Goal: Find specific page/section: Find specific page/section

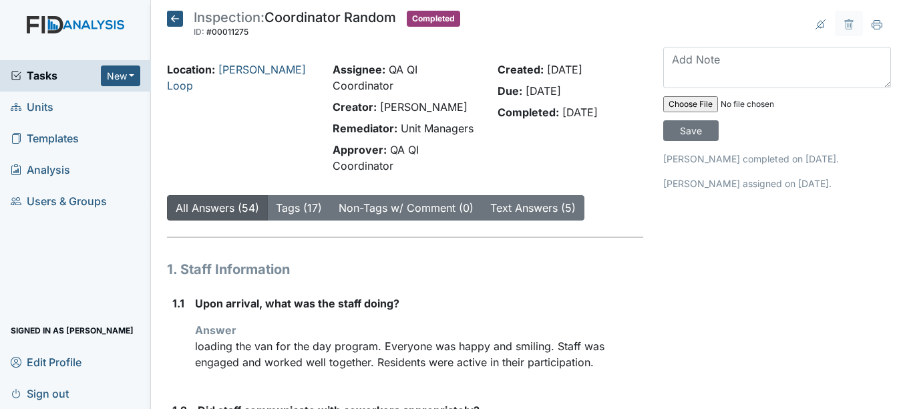
click at [176, 22] on icon at bounding box center [175, 19] width 16 height 16
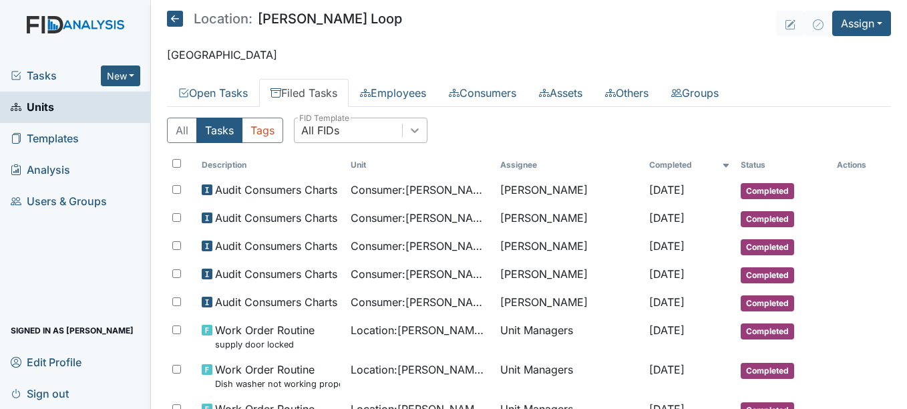
click at [410, 132] on icon at bounding box center [414, 130] width 13 height 13
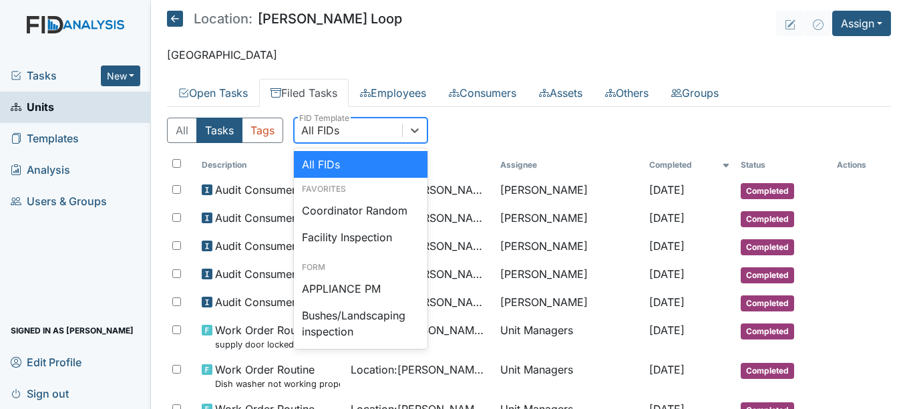
click at [457, 130] on div "All Tasks Tags option All FIDs focused, 1 of 5. 49 results available. Use Up an…" at bounding box center [529, 136] width 724 height 36
click at [420, 129] on icon at bounding box center [416, 130] width 8 height 5
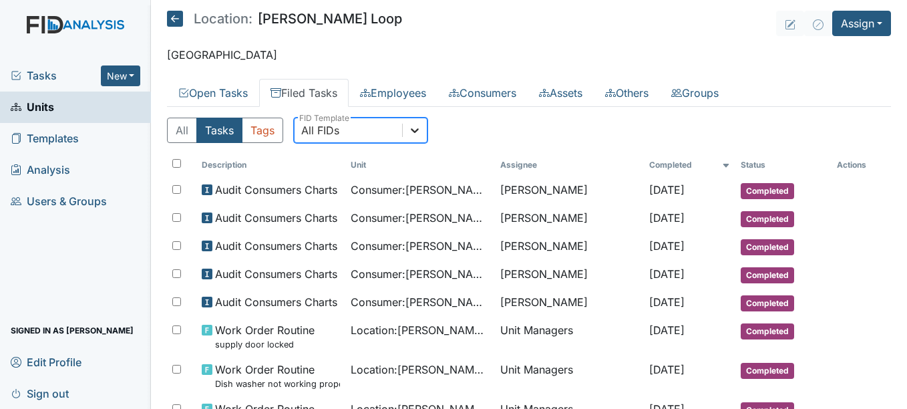
click at [420, 130] on icon at bounding box center [414, 130] width 13 height 13
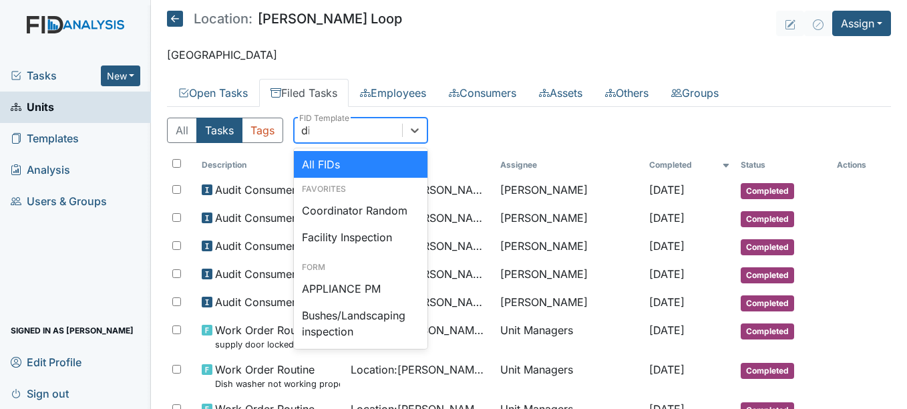
type input "dis"
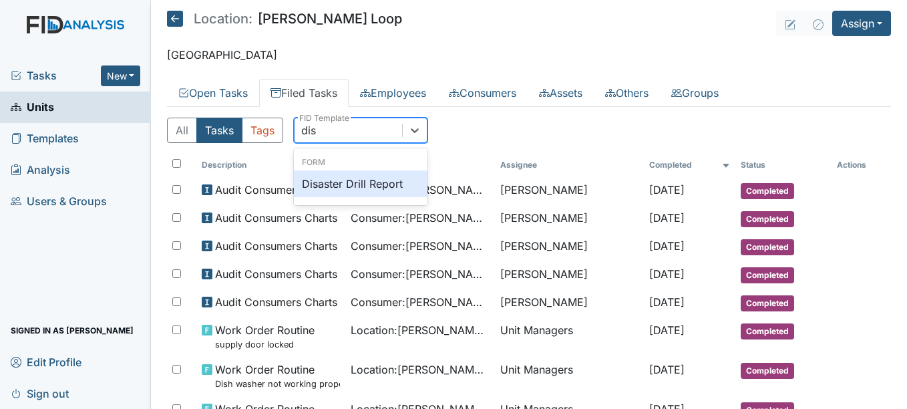
click at [390, 192] on div "Disaster Drill Report" at bounding box center [361, 183] width 134 height 27
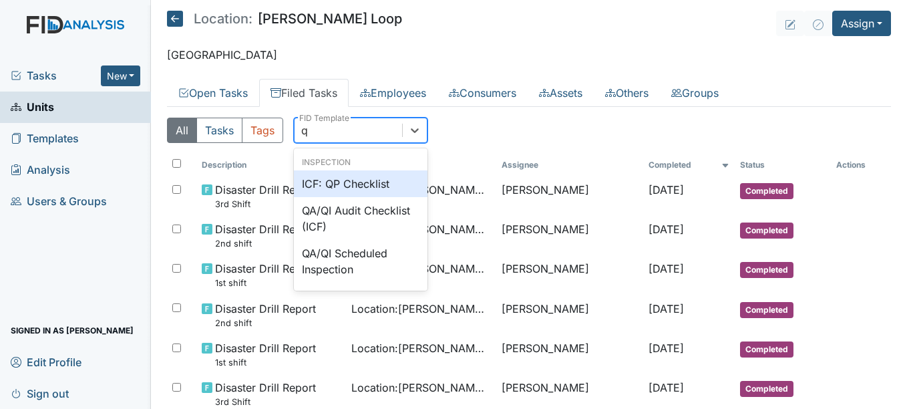
type input "qp"
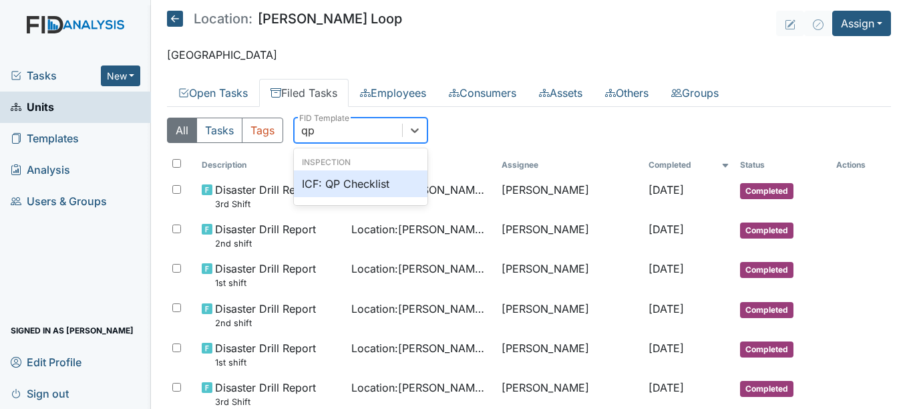
click at [345, 178] on div "ICF: QP Checklist" at bounding box center [361, 183] width 134 height 27
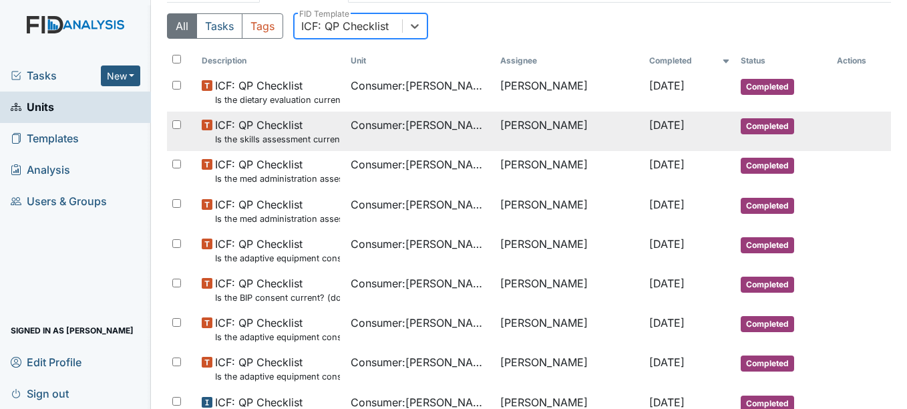
scroll to position [104, 0]
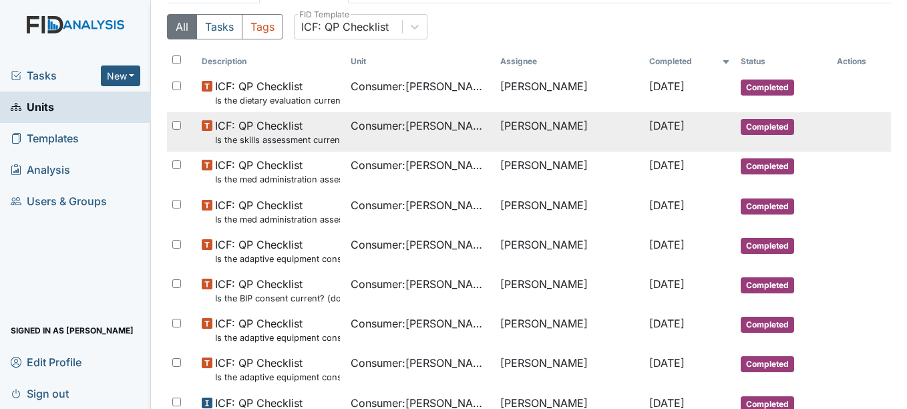
click at [476, 231] on td "Consumer : [PERSON_NAME]" at bounding box center [420, 250] width 150 height 39
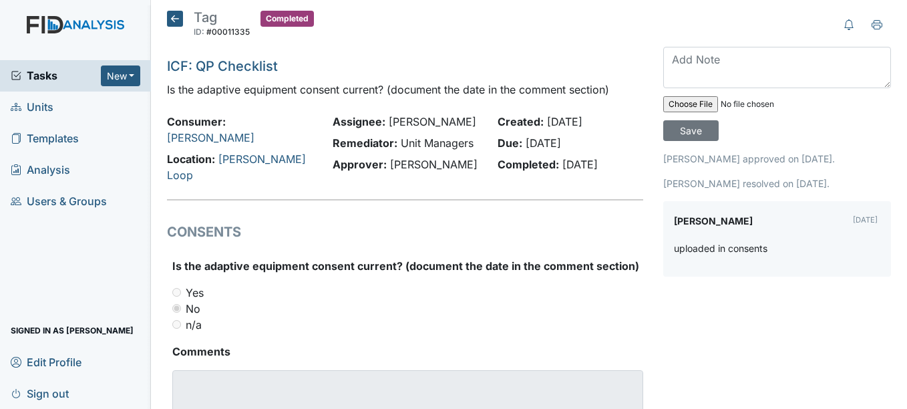
click at [172, 19] on icon at bounding box center [175, 19] width 16 height 16
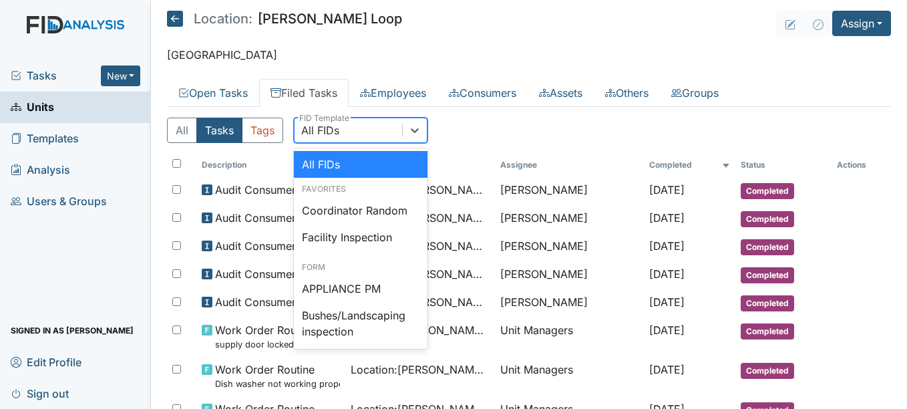
click at [392, 132] on div "All FIDs" at bounding box center [349, 130] width 108 height 24
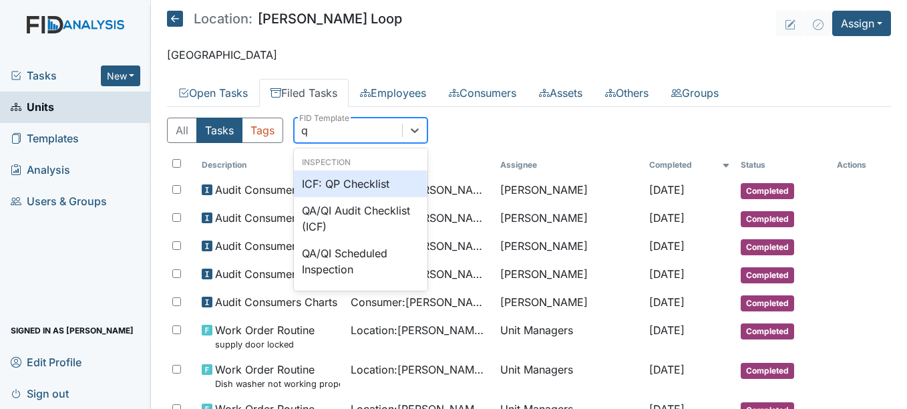
type input "qp"
drag, startPoint x: 404, startPoint y: 137, endPoint x: 394, endPoint y: 156, distance: 21.5
click at [394, 143] on div "option ICF: QP Checklist focused, 0 of 5. 3 results available for search term q…" at bounding box center [361, 130] width 134 height 25
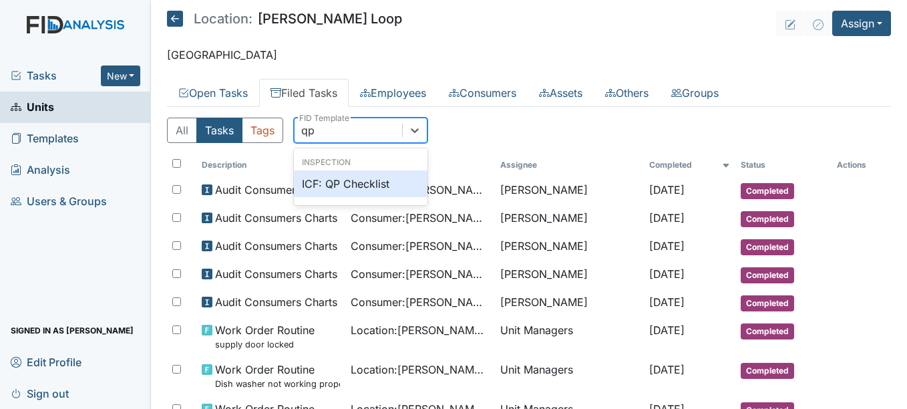
click at [377, 184] on div "ICF: QP Checklist" at bounding box center [361, 183] width 134 height 27
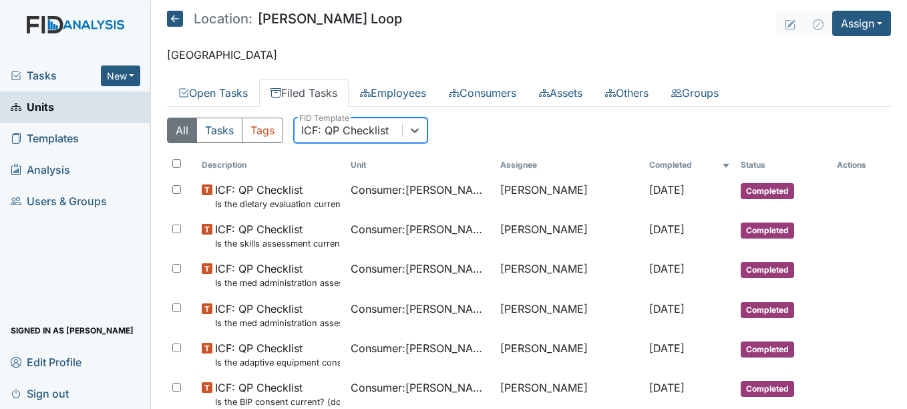
click at [402, 132] on div "ICF: QP Checklist" at bounding box center [349, 130] width 108 height 24
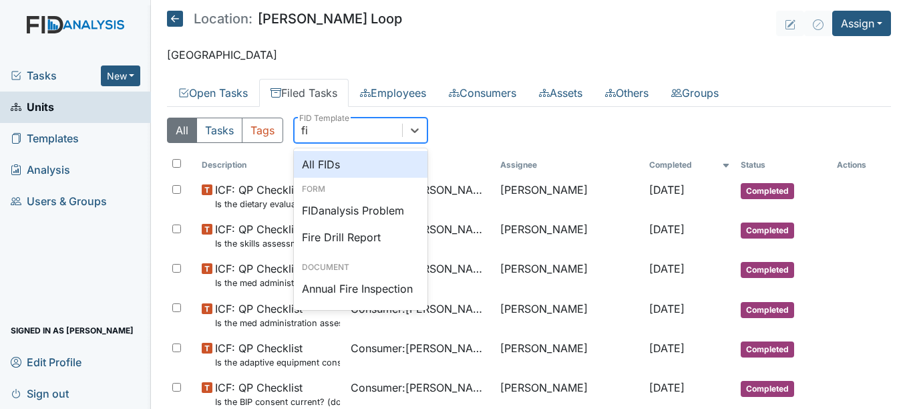
type input "fir"
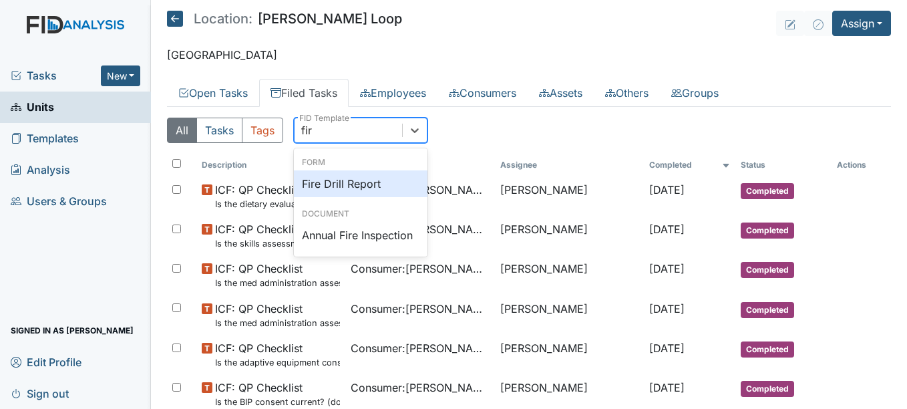
click at [381, 182] on div "Fire Drill Report" at bounding box center [361, 183] width 134 height 27
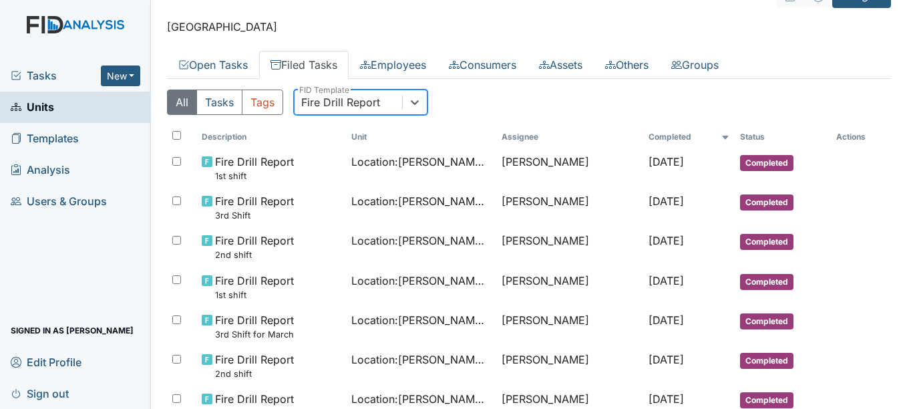
scroll to position [27, 0]
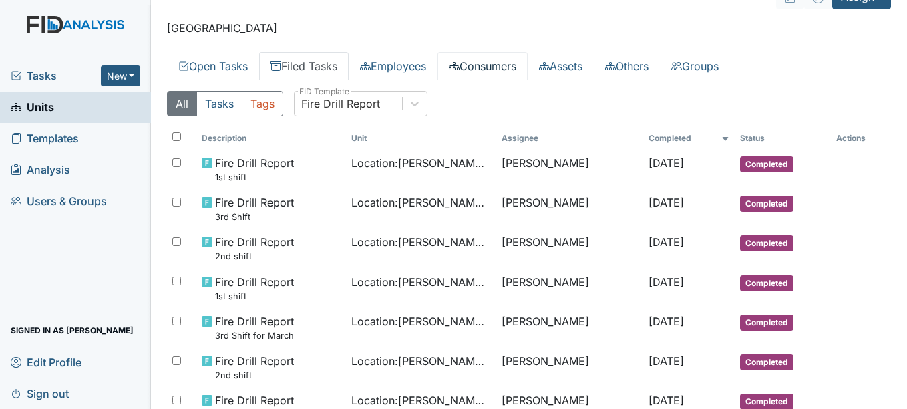
click at [482, 63] on link "Consumers" at bounding box center [483, 66] width 90 height 28
